Goal: Information Seeking & Learning: Find specific fact

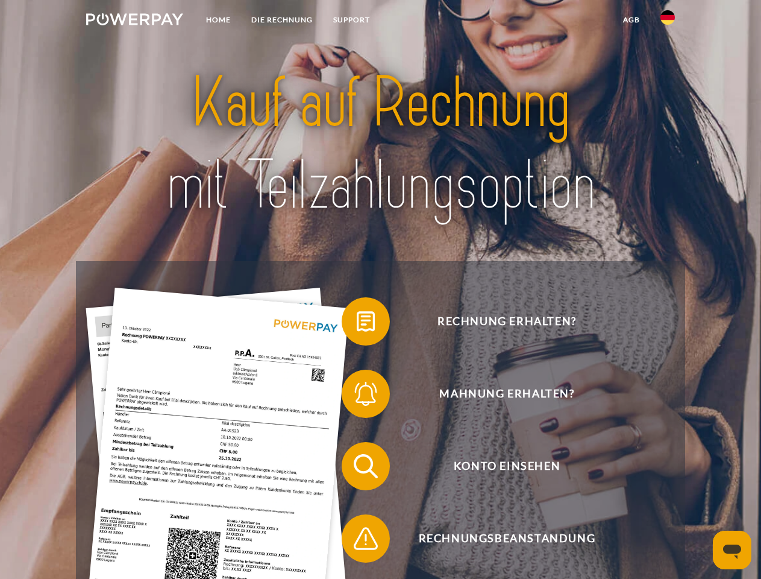
click at [134, 21] on img at bounding box center [134, 19] width 97 height 12
click at [668, 21] on img at bounding box center [667, 17] width 14 height 14
click at [631, 20] on link "agb" at bounding box center [631, 20] width 37 height 22
click at [357, 324] on span at bounding box center [348, 321] width 60 height 60
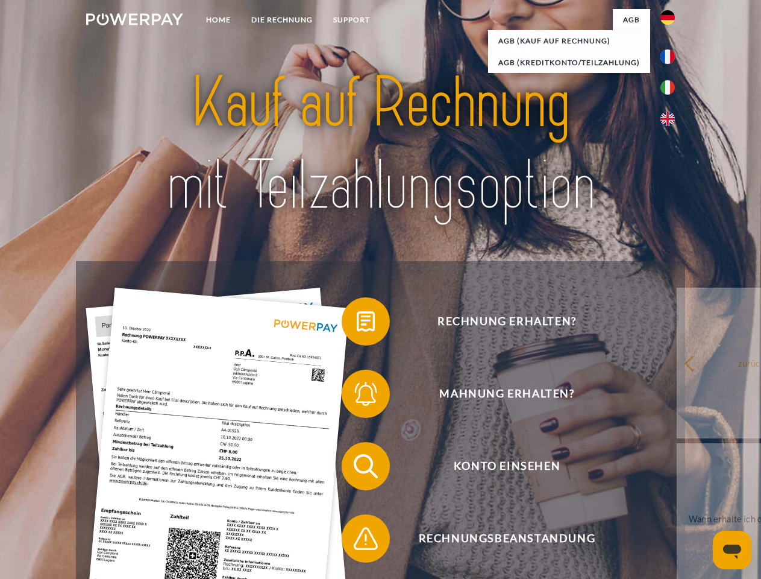
click at [357, 396] on span at bounding box center [348, 393] width 60 height 60
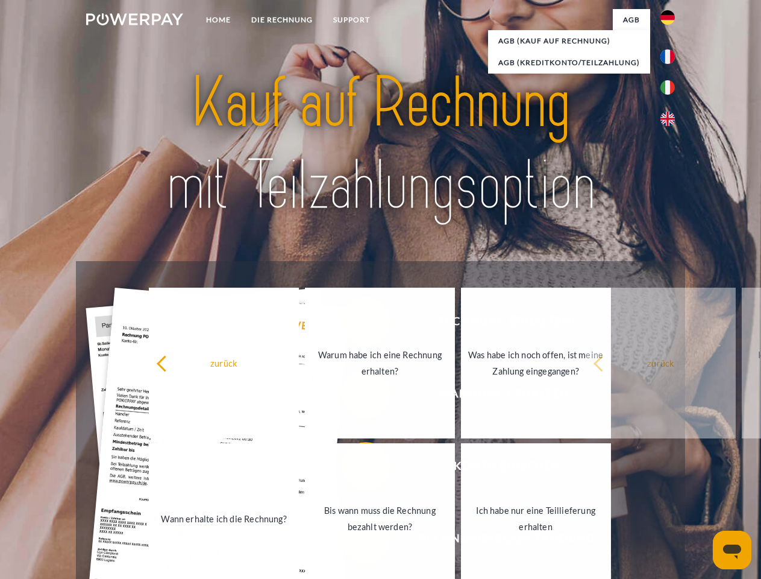
click at [357, 468] on link "Bis wann muss die Rechnung bezahlt werden?" at bounding box center [380, 518] width 150 height 151
click at [357, 541] on span at bounding box center [348, 538] width 60 height 60
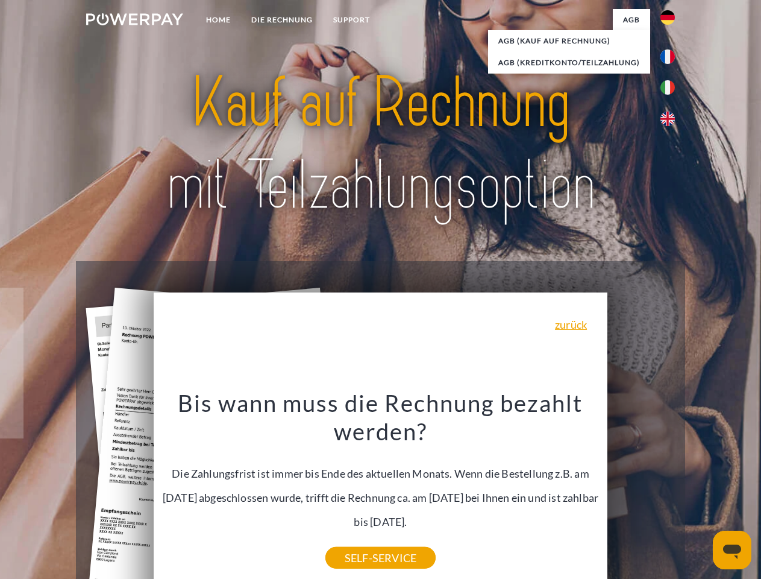
click at [732, 550] on icon "Messaging-Fenster öffnen" at bounding box center [732, 551] width 18 height 14
